Goal: Task Accomplishment & Management: Use online tool/utility

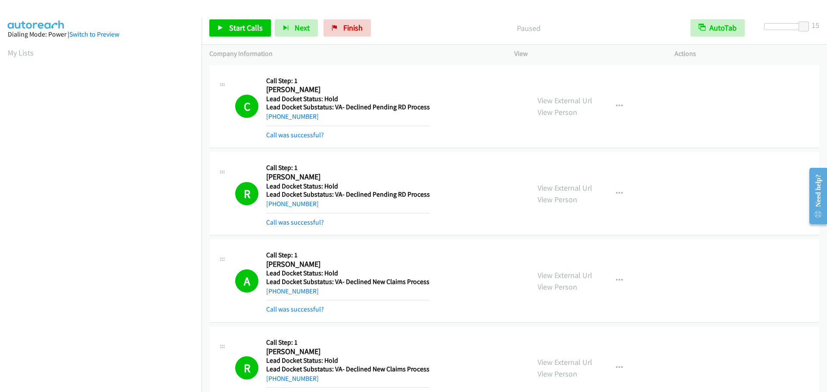
scroll to position [91, 0]
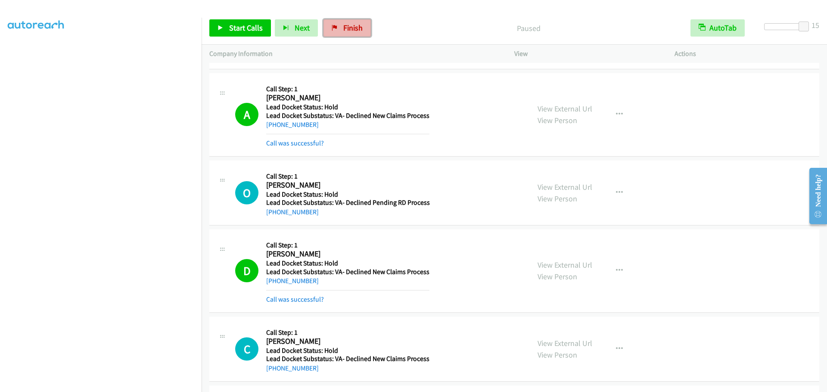
click at [359, 28] on span "Finish" at bounding box center [352, 28] width 19 height 10
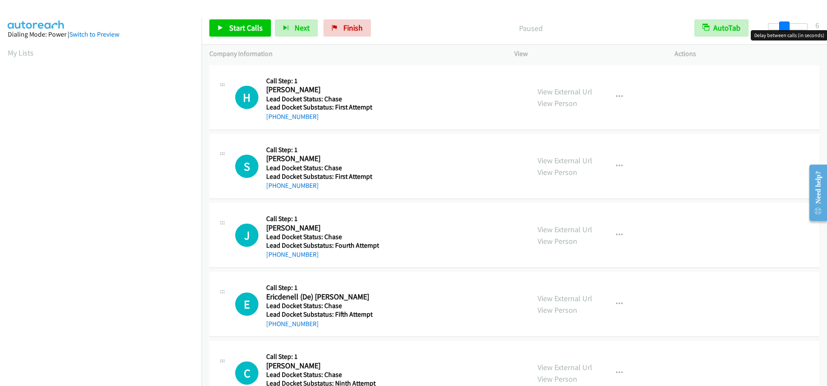
drag, startPoint x: 771, startPoint y: 28, endPoint x: 789, endPoint y: 29, distance: 17.7
click at [789, 29] on span at bounding box center [784, 27] width 10 height 10
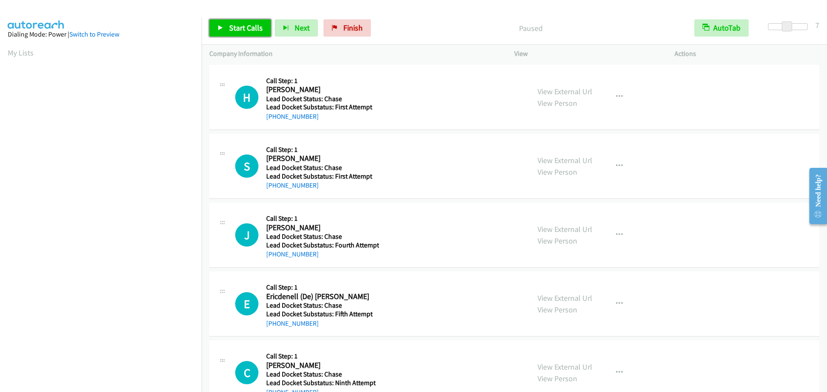
click at [231, 28] on span "Start Calls" at bounding box center [246, 28] width 34 height 10
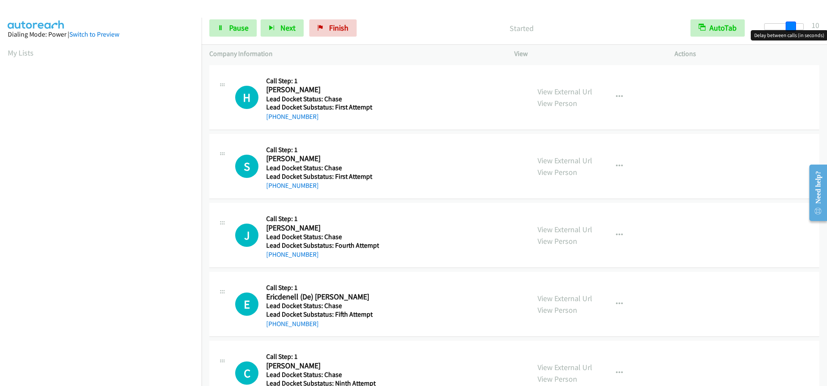
drag, startPoint x: 789, startPoint y: 28, endPoint x: 811, endPoint y: 29, distance: 22.0
click at [811, 29] on div at bounding box center [784, 29] width 55 height 13
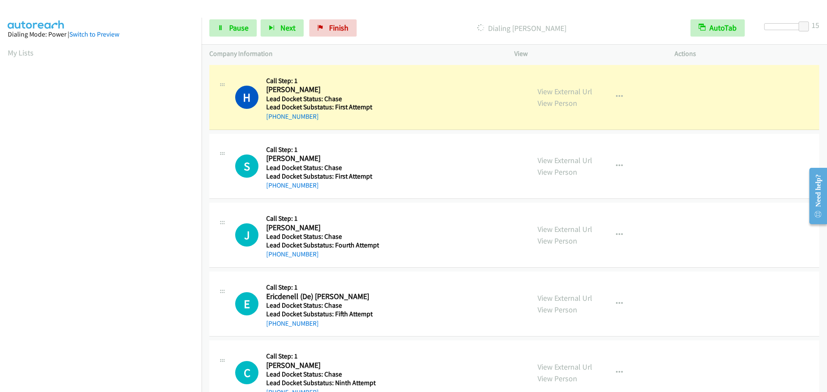
scroll to position [91, 0]
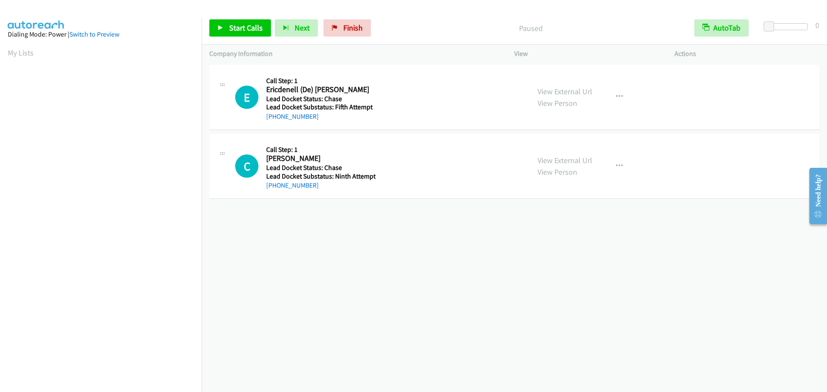
scroll to position [91, 0]
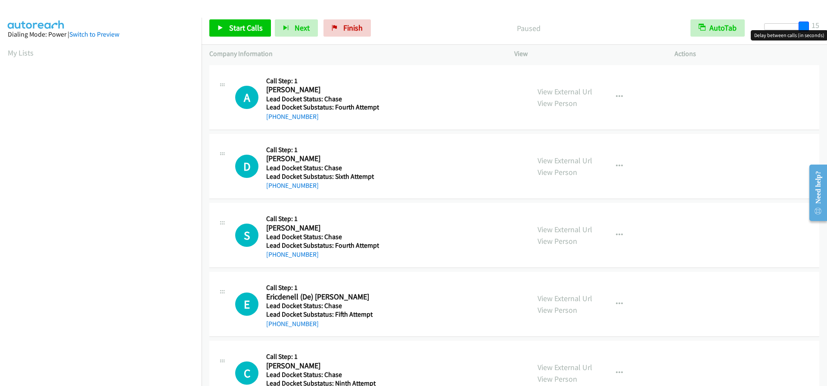
drag, startPoint x: 766, startPoint y: 26, endPoint x: 827, endPoint y: 32, distance: 60.6
click at [827, 32] on body "Start Calls Pause Next Finish Paused AutoTab AutoTab 15 Company Information Inf…" at bounding box center [413, 20] width 827 height 41
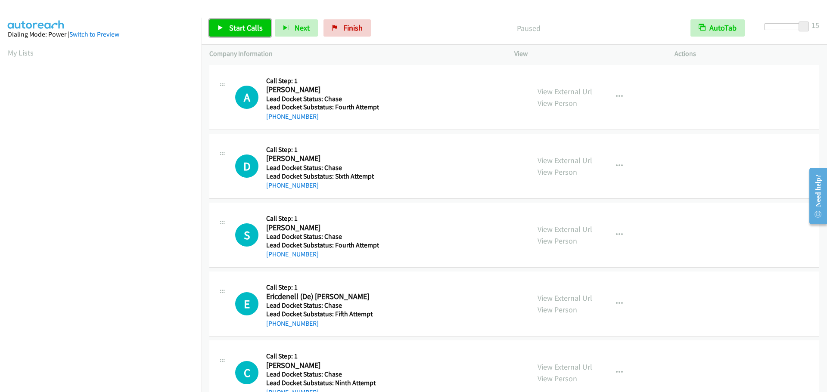
click at [239, 30] on span "Start Calls" at bounding box center [246, 28] width 34 height 10
click at [225, 28] on link "Pause" at bounding box center [232, 27] width 47 height 17
